Goal: Task Accomplishment & Management: Manage account settings

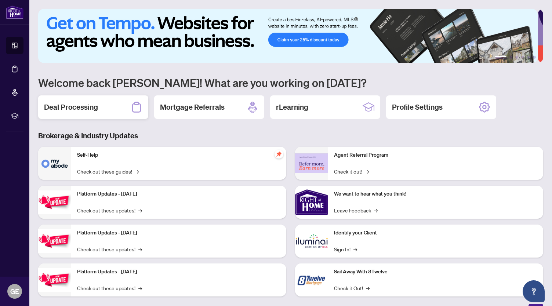
click at [113, 104] on div "Deal Processing" at bounding box center [93, 107] width 110 height 24
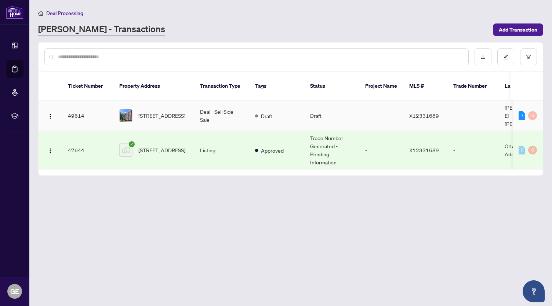
click at [333, 101] on td "Draft" at bounding box center [331, 116] width 55 height 30
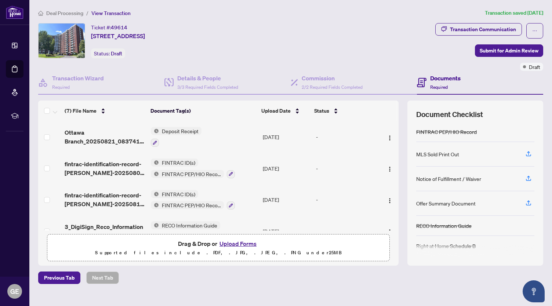
scroll to position [11, 0]
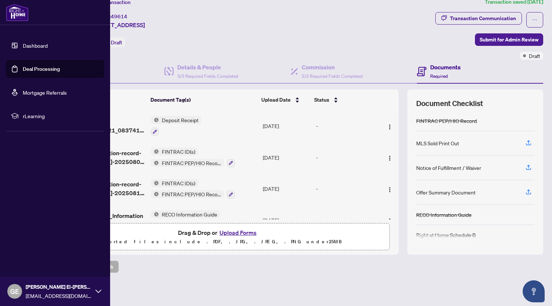
click at [30, 49] on link "Dashboard" at bounding box center [35, 45] width 25 height 7
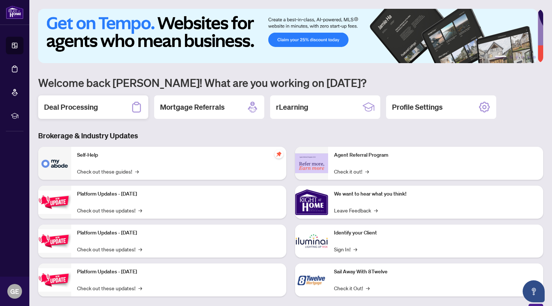
click at [88, 107] on h2 "Deal Processing" at bounding box center [71, 107] width 54 height 10
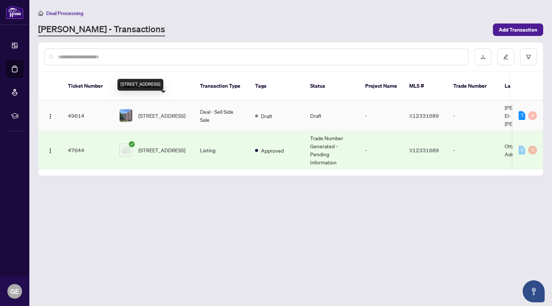
click at [167, 112] on span "[STREET_ADDRESS]" at bounding box center [161, 116] width 47 height 8
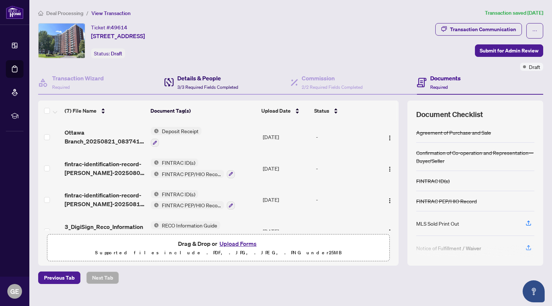
click at [198, 82] on h4 "Details & People" at bounding box center [207, 78] width 61 height 9
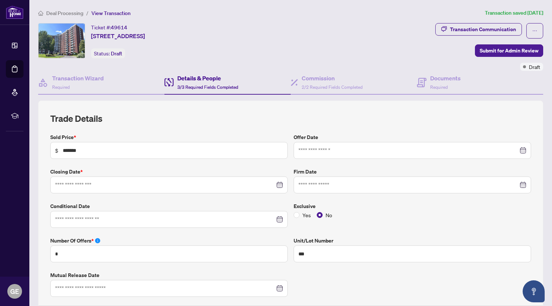
type input "**********"
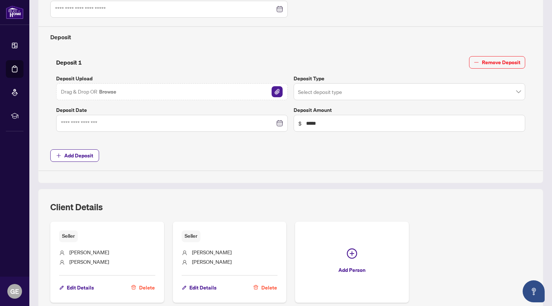
scroll to position [336, 0]
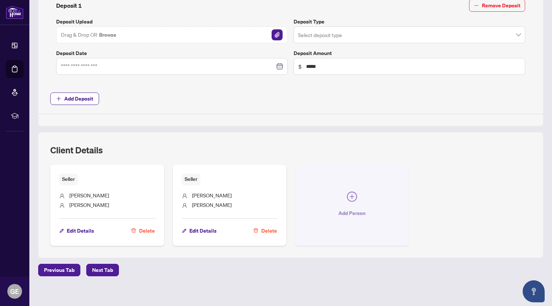
click at [348, 195] on icon "plus-circle" at bounding box center [352, 197] width 10 height 10
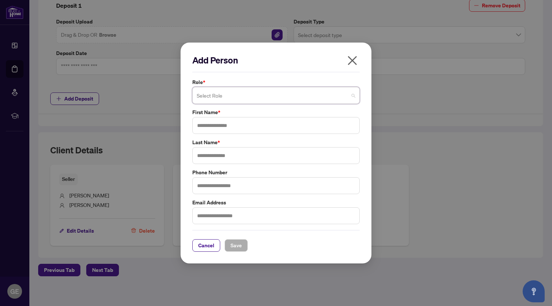
click at [354, 95] on span at bounding box center [276, 95] width 159 height 14
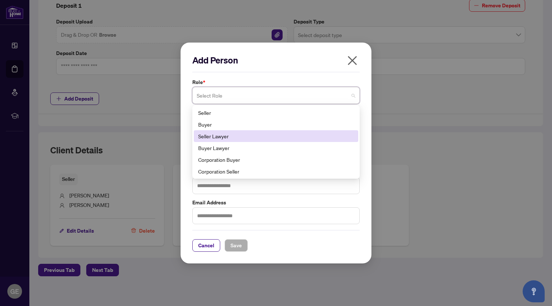
click at [307, 137] on div "Seller Lawyer" at bounding box center [276, 136] width 156 height 8
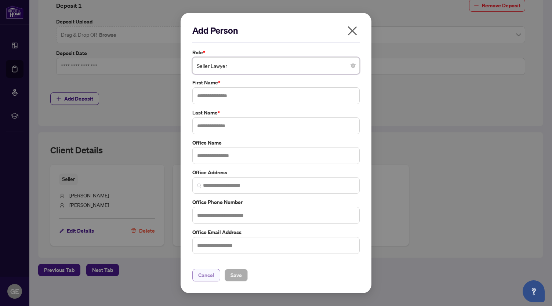
click at [201, 277] on span "Cancel" at bounding box center [206, 276] width 16 height 12
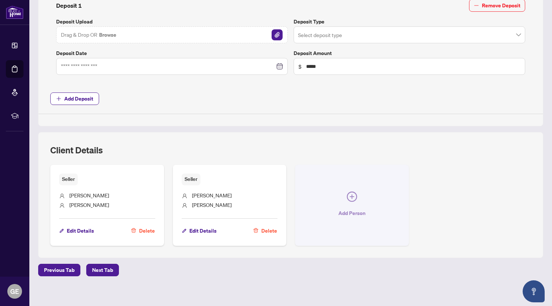
click at [350, 195] on icon "plus-circle" at bounding box center [352, 197] width 4 height 4
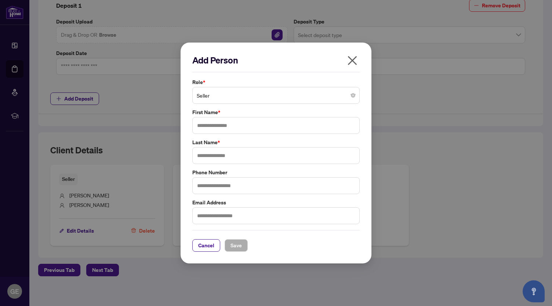
click at [278, 98] on span "Seller" at bounding box center [276, 95] width 159 height 14
click at [212, 249] on span "Cancel" at bounding box center [206, 246] width 16 height 12
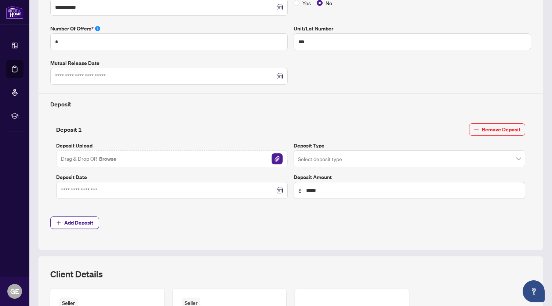
scroll to position [212, 0]
click at [321, 152] on input "search" at bounding box center [406, 160] width 216 height 16
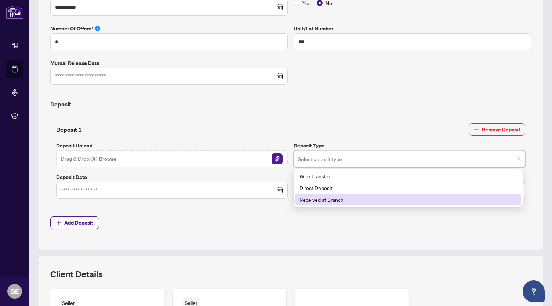
click at [321, 199] on div "Received at Branch" at bounding box center [408, 200] width 217 height 8
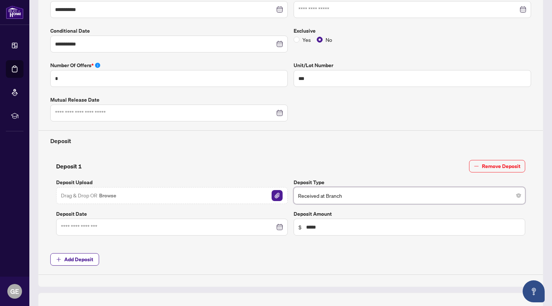
scroll to position [175, 0]
click at [124, 220] on div at bounding box center [172, 228] width 232 height 17
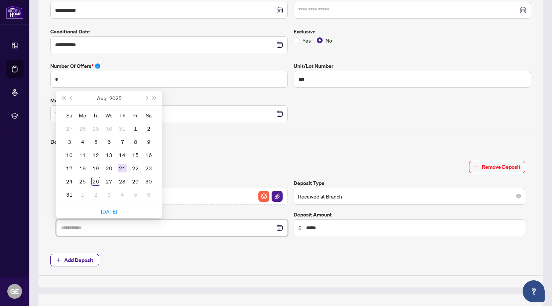
type input "**********"
click at [122, 164] on div "21" at bounding box center [122, 168] width 9 height 9
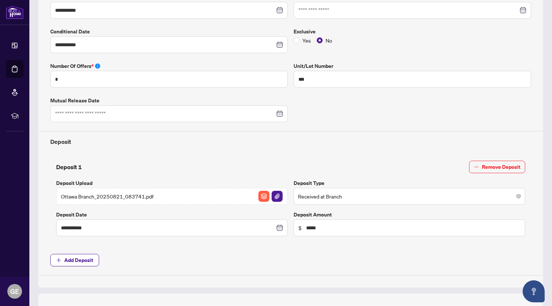
click at [144, 254] on span "Add Deposit" at bounding box center [290, 260] width 481 height 12
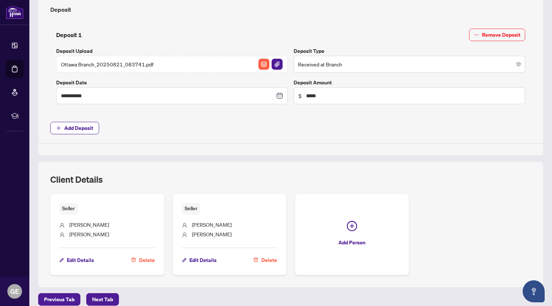
scroll to position [336, 0]
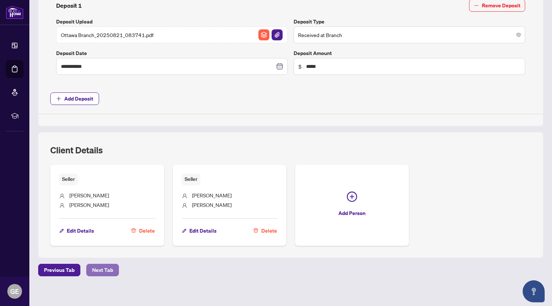
click at [98, 266] on span "Next Tab" at bounding box center [102, 270] width 21 height 12
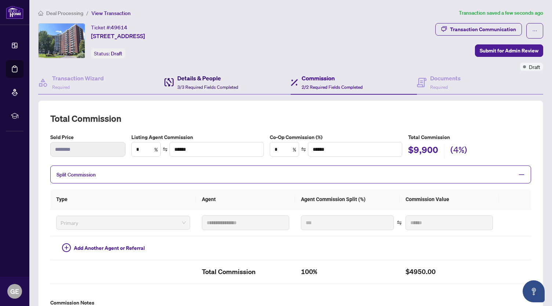
click at [190, 80] on h4 "Details & People" at bounding box center [207, 78] width 61 height 9
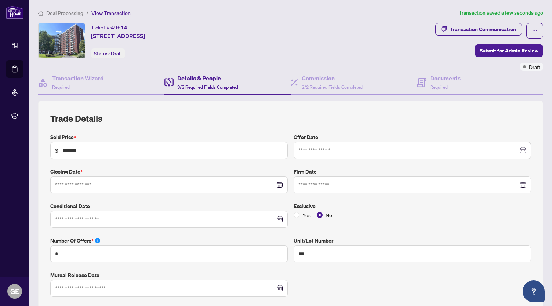
type input "**********"
click at [312, 82] on h4 "Commission" at bounding box center [332, 78] width 61 height 9
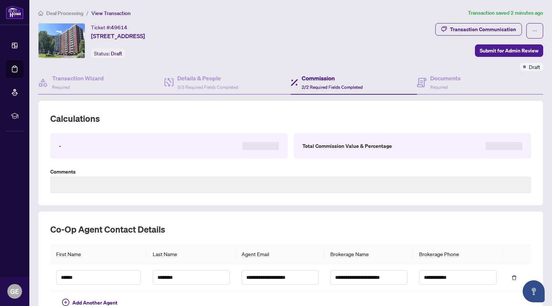
type textarea "********"
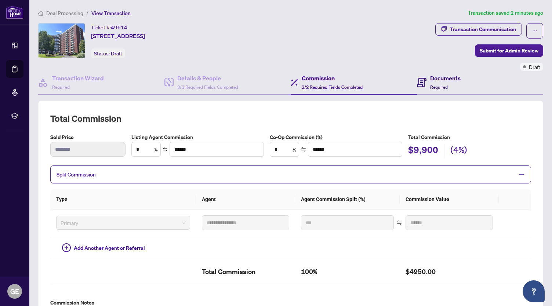
click at [438, 80] on h4 "Documents" at bounding box center [445, 78] width 30 height 9
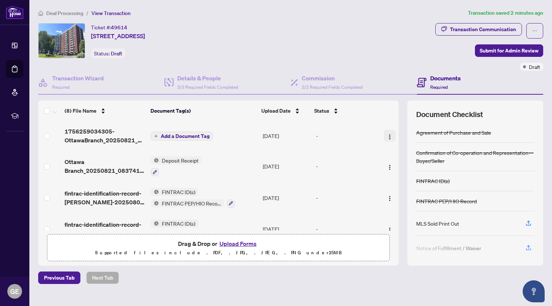
click at [387, 136] on img "button" at bounding box center [390, 137] width 6 height 6
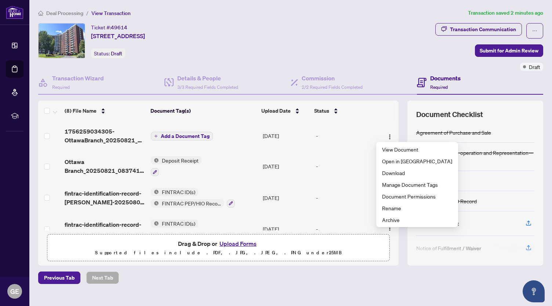
click at [324, 273] on div "Previous Tab Next Tab" at bounding box center [290, 278] width 505 height 12
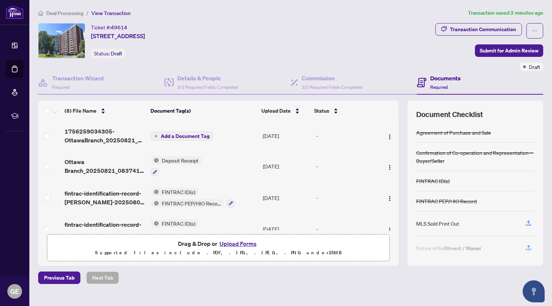
click at [186, 135] on span "Add a Document Tag" at bounding box center [185, 136] width 49 height 5
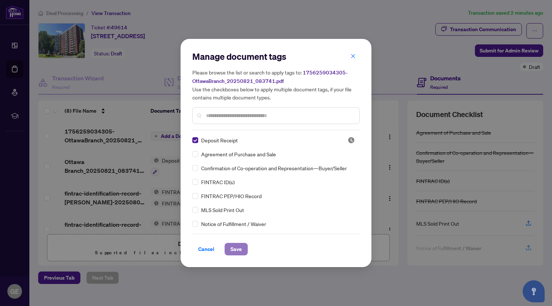
click at [234, 249] on span "Save" at bounding box center [236, 249] width 11 height 12
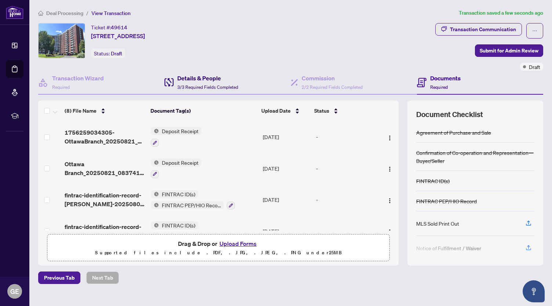
click at [198, 79] on h4 "Details & People" at bounding box center [207, 78] width 61 height 9
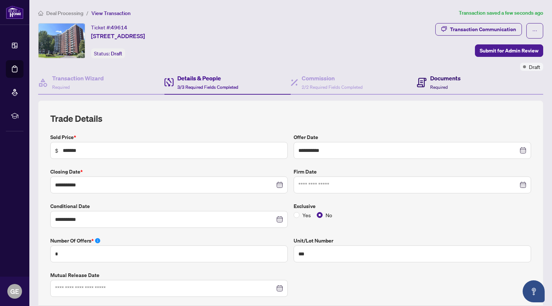
click at [424, 87] on div "Documents Required" at bounding box center [439, 82] width 44 height 17
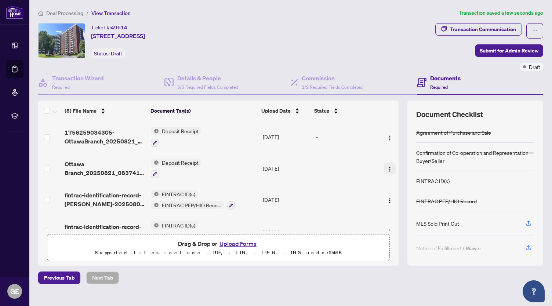
click at [387, 169] on img "button" at bounding box center [390, 169] width 6 height 6
click at [301, 275] on div "Previous Tab Next Tab" at bounding box center [290, 278] width 505 height 12
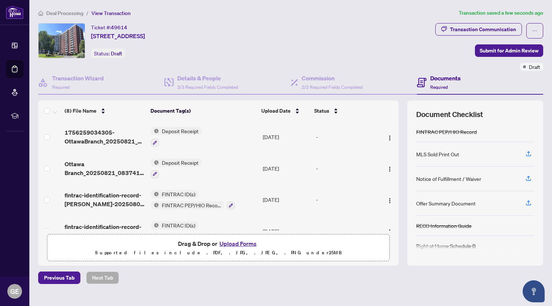
scroll to position [11, 0]
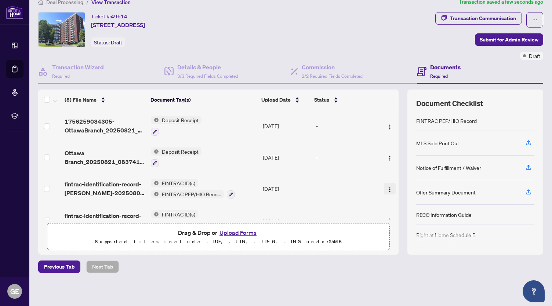
click at [387, 187] on img "button" at bounding box center [390, 190] width 6 height 6
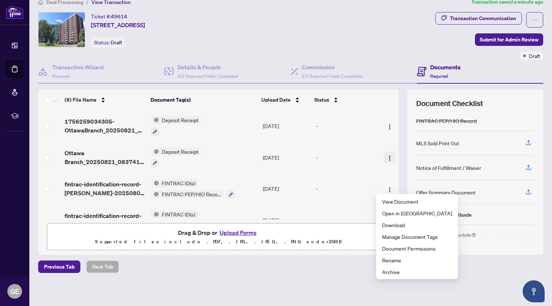
click at [387, 157] on img "button" at bounding box center [390, 158] width 6 height 6
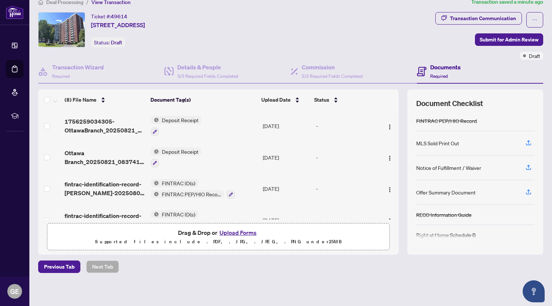
click at [337, 267] on div "Previous Tab Next Tab" at bounding box center [290, 267] width 505 height 12
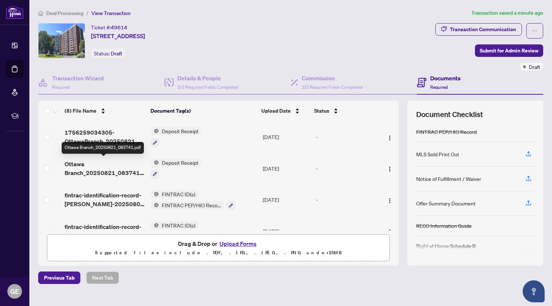
click at [105, 167] on span "Ottawa Branch_20250821_083741.pdf" at bounding box center [105, 169] width 80 height 18
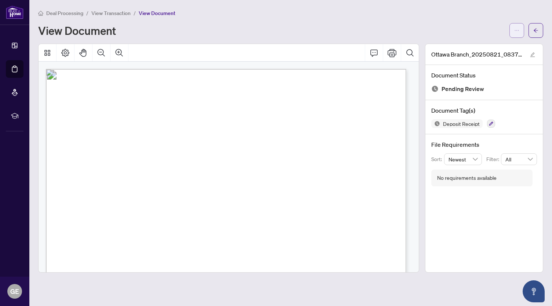
click at [518, 36] on span "button" at bounding box center [516, 31] width 5 height 12
click at [401, 30] on div "View Document" at bounding box center [271, 31] width 467 height 12
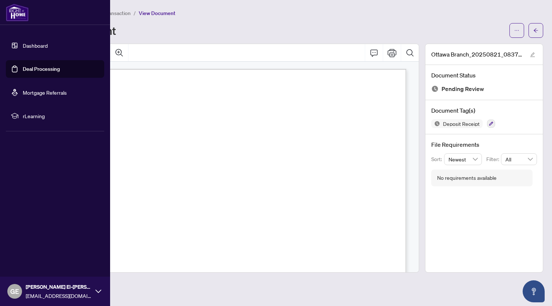
click at [21, 17] on img at bounding box center [17, 13] width 23 height 18
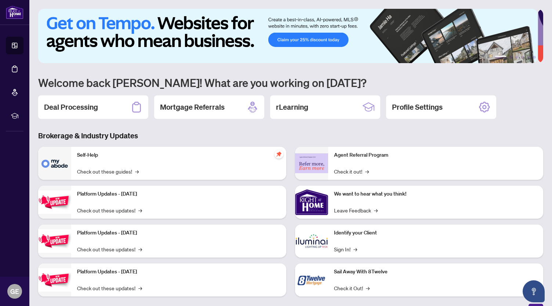
click at [261, 140] on h3 "Brokerage & Industry Updates" at bounding box center [290, 136] width 505 height 10
click at [68, 105] on h2 "Deal Processing" at bounding box center [71, 107] width 54 height 10
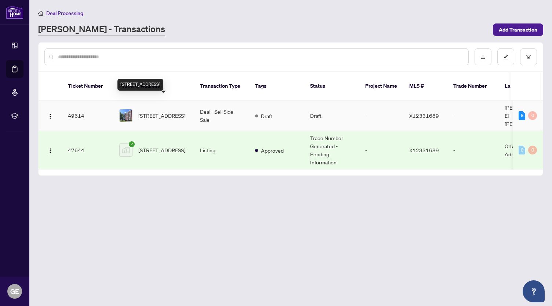
click at [158, 112] on span "[STREET_ADDRESS]" at bounding box center [161, 116] width 47 height 8
